Goal: Information Seeking & Learning: Learn about a topic

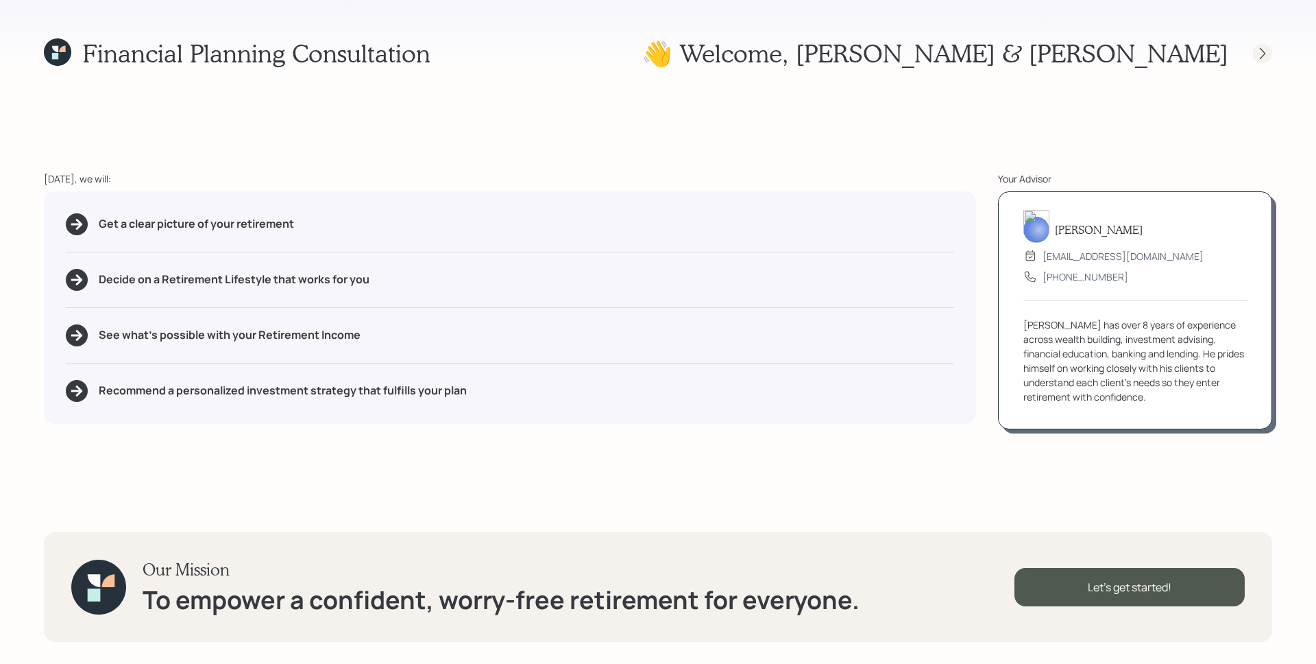
click at [1265, 49] on icon at bounding box center [1263, 54] width 14 height 14
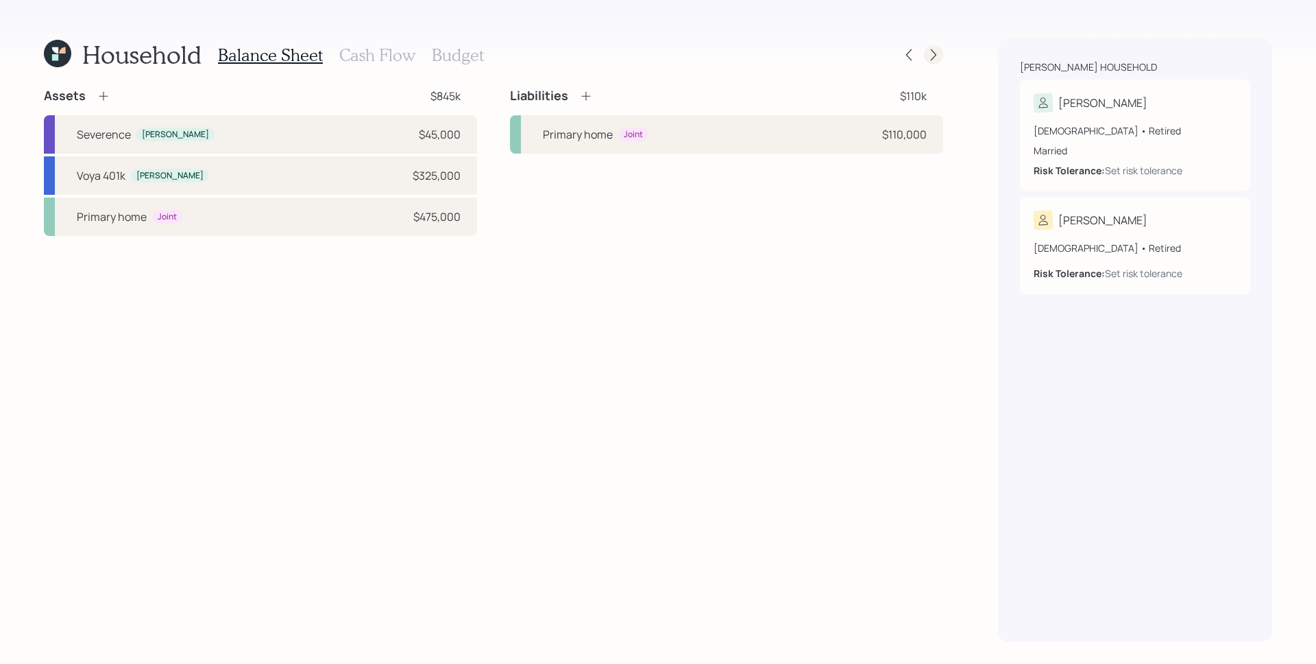
click at [936, 52] on icon at bounding box center [934, 55] width 14 height 14
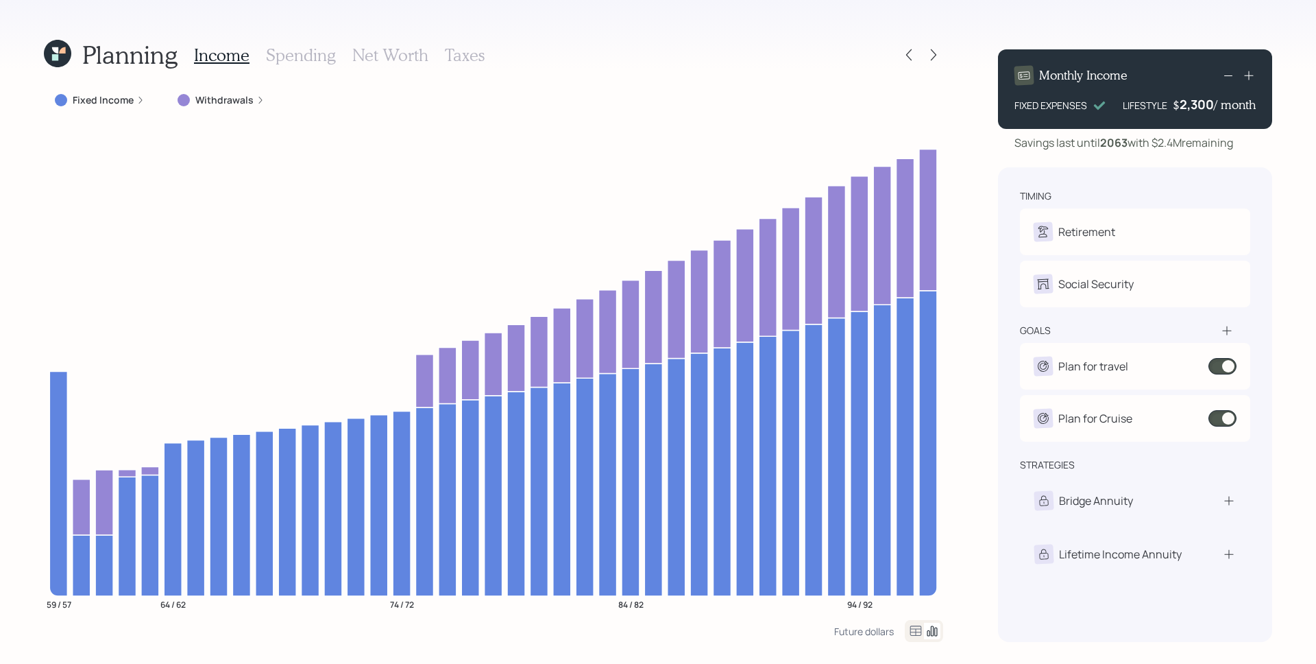
click at [322, 49] on h3 "Spending" at bounding box center [301, 55] width 70 height 20
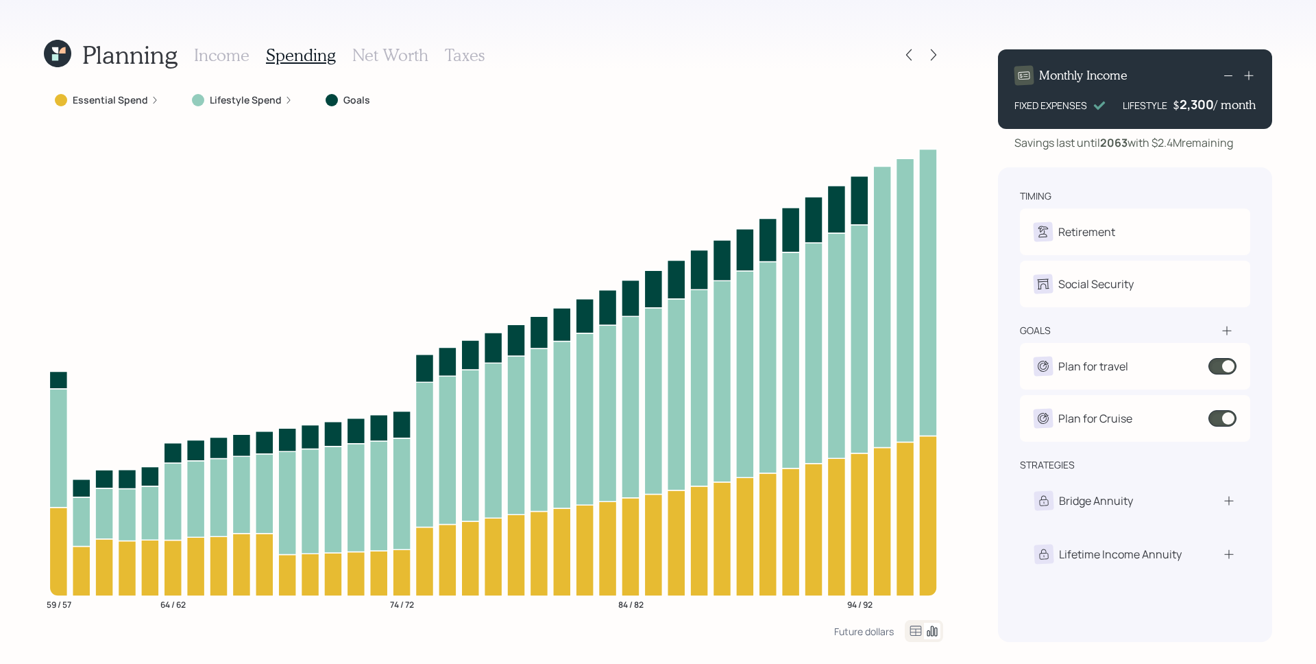
click at [253, 101] on label "Lifestyle Spend" at bounding box center [246, 100] width 72 height 14
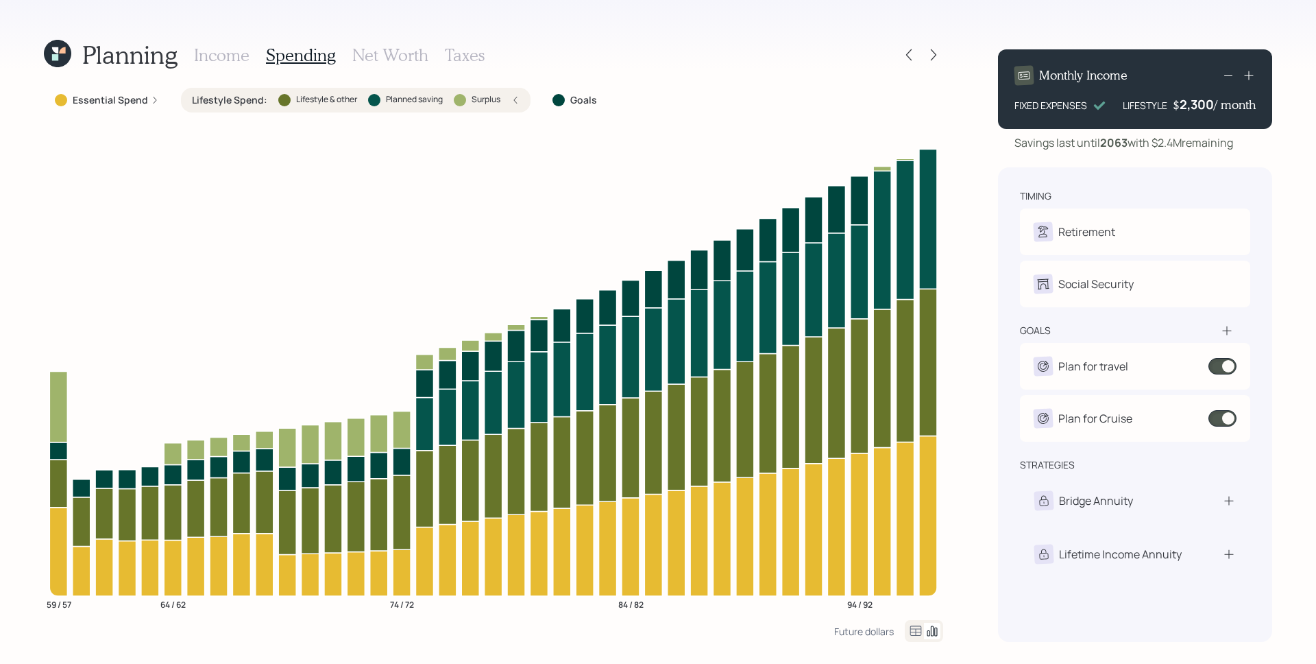
click at [509, 99] on div "Lifestyle Spend : Lifestyle & other Planned saving Surplus" at bounding box center [356, 100] width 328 height 14
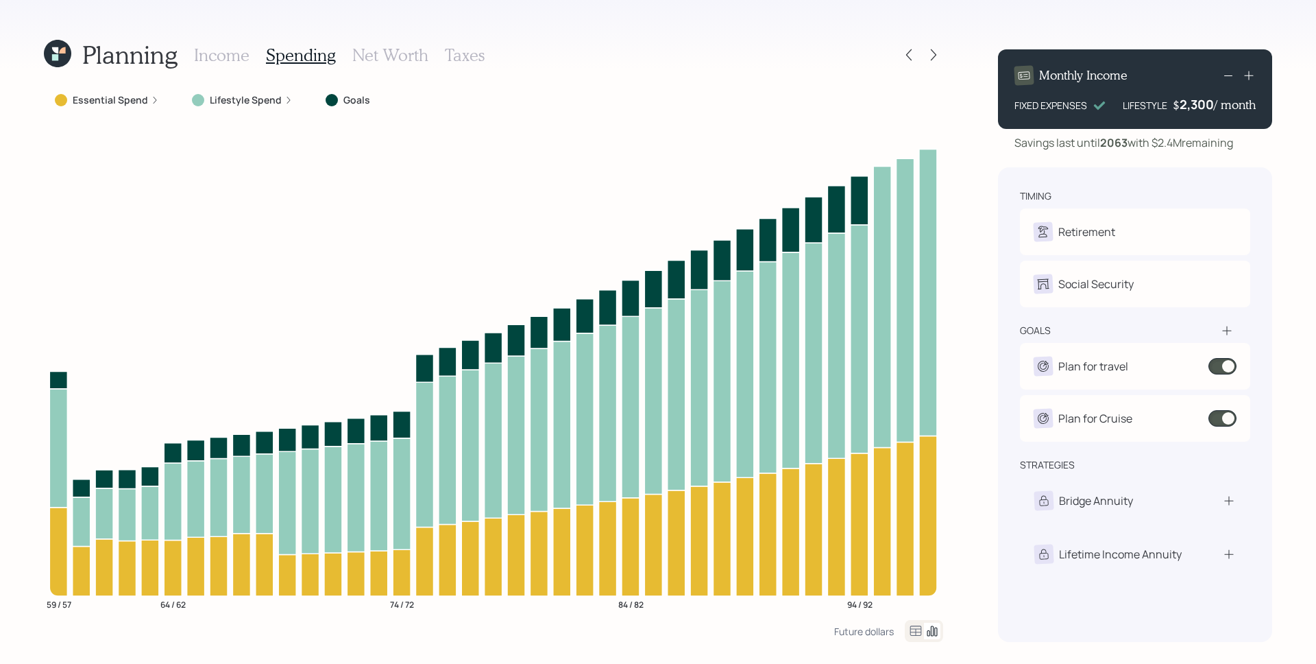
click at [223, 60] on h3 "Income" at bounding box center [222, 55] width 56 height 20
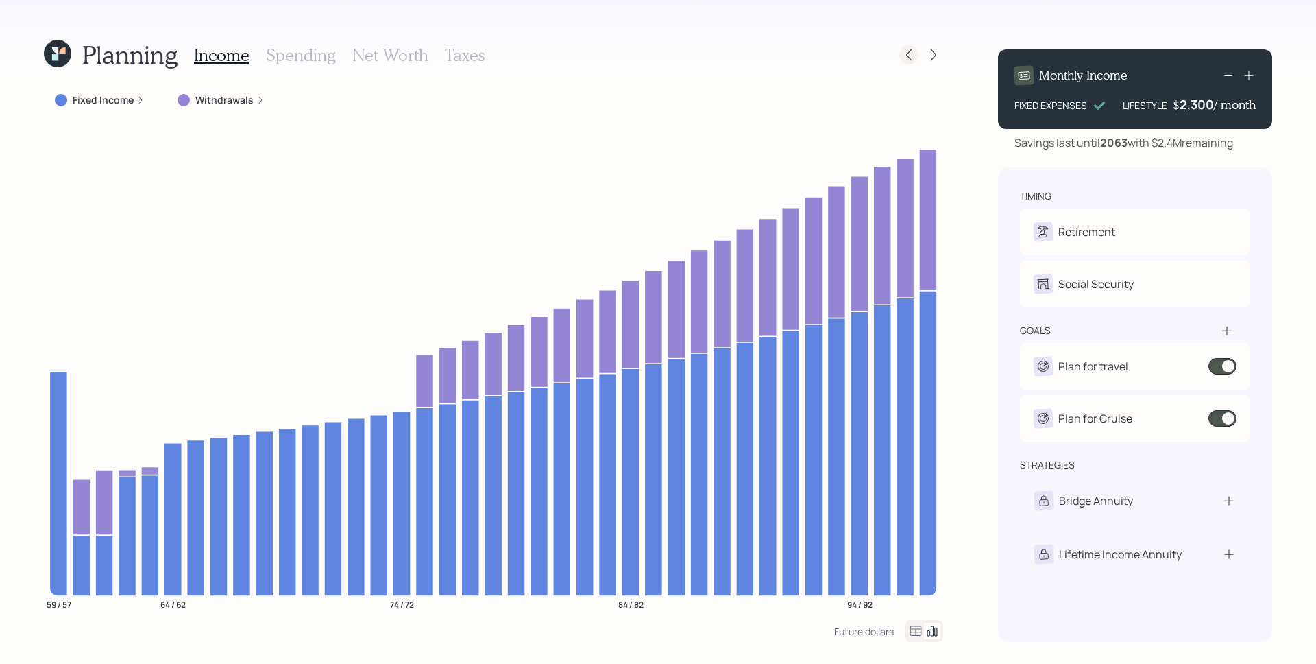
click at [911, 53] on icon at bounding box center [909, 55] width 14 height 14
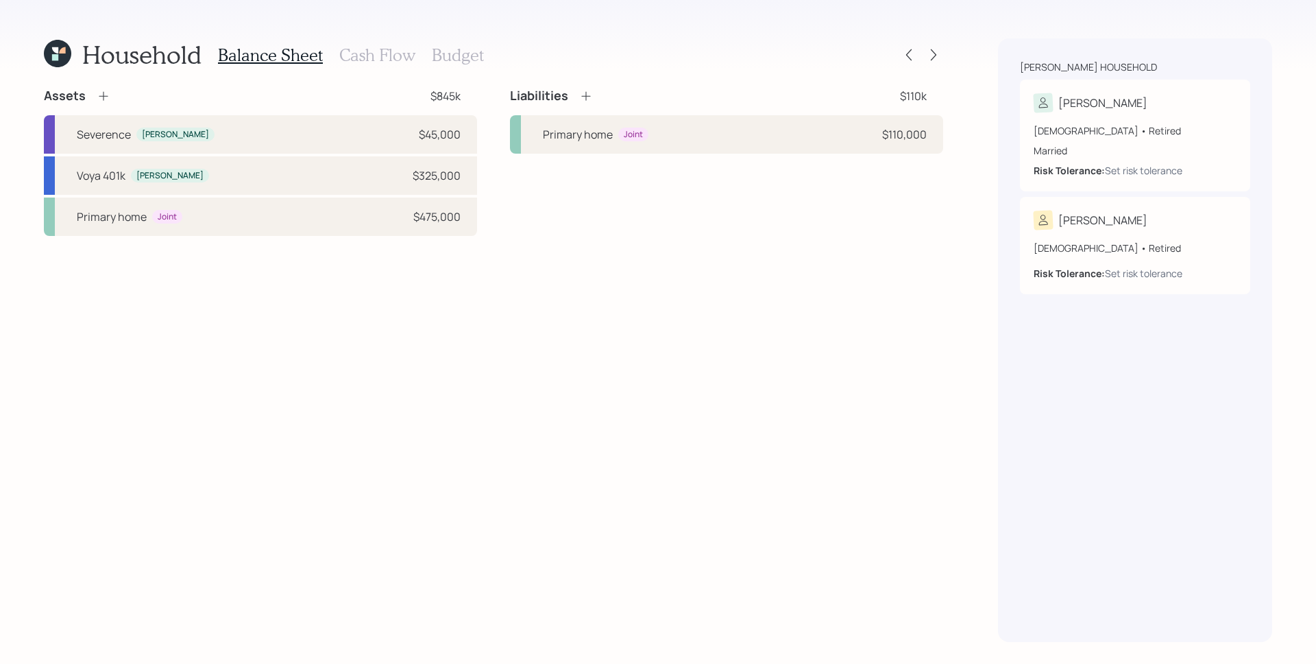
click at [53, 56] on icon at bounding box center [55, 57] width 6 height 6
